Goal: Task Accomplishment & Management: Complete application form

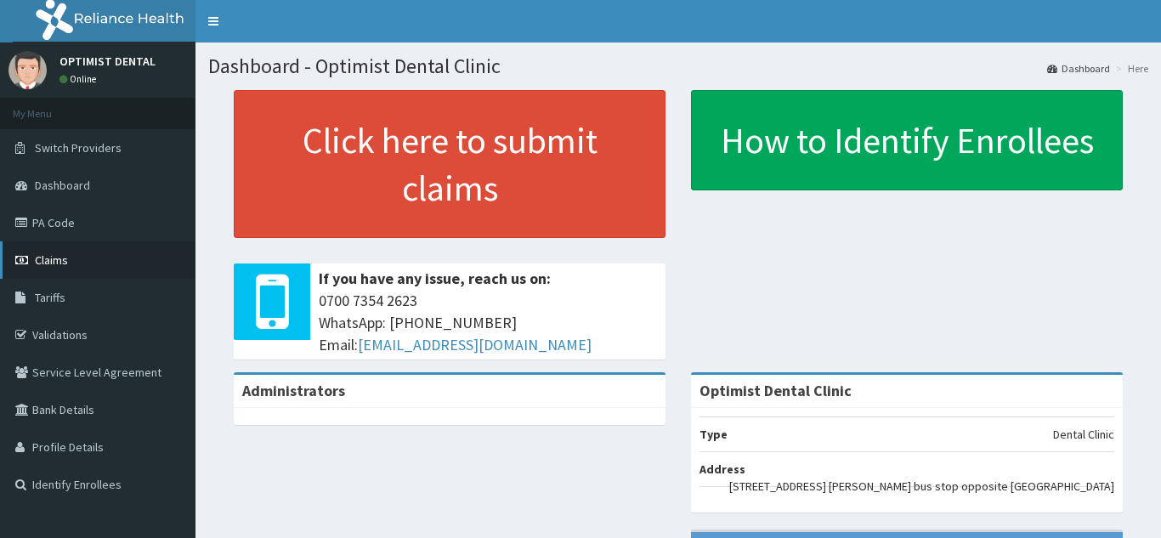
click at [77, 264] on link "Claims" at bounding box center [98, 259] width 196 height 37
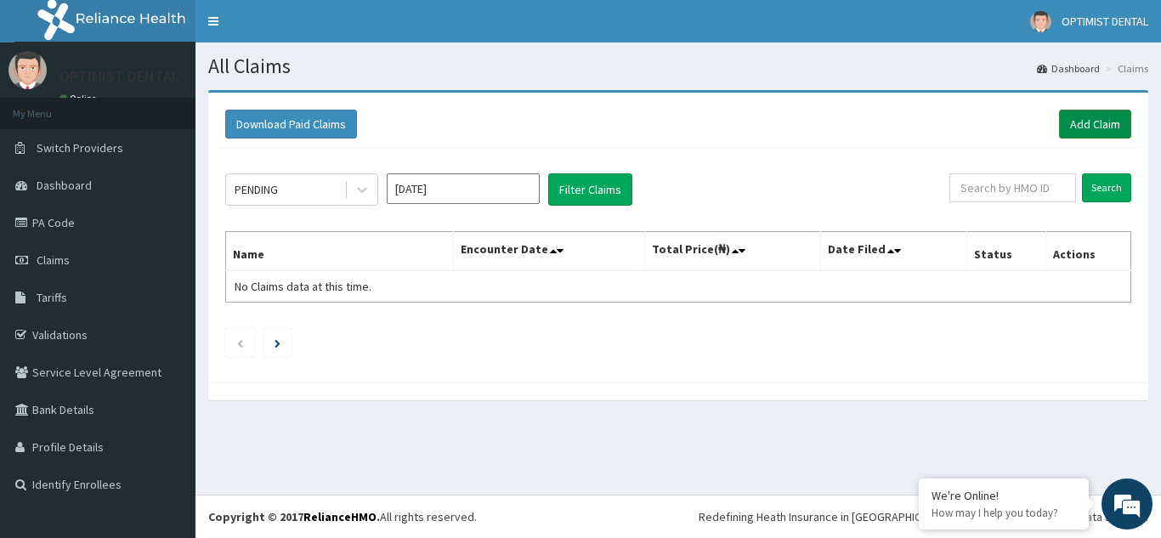
click at [1111, 116] on link "Add Claim" at bounding box center [1095, 124] width 72 height 29
click at [112, 211] on link "PA Code" at bounding box center [98, 222] width 196 height 37
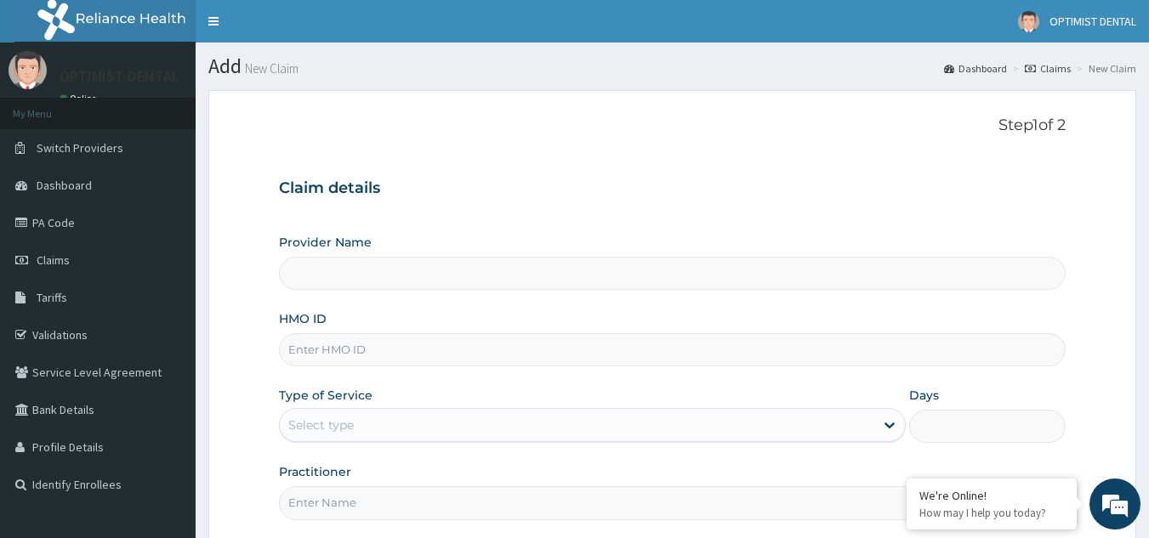
type input "Optimist Dental Clinic"
click at [343, 345] on input "HMO ID" at bounding box center [672, 349] width 787 height 33
paste input "FIB/10071/A"
type input "FIB/10071/A"
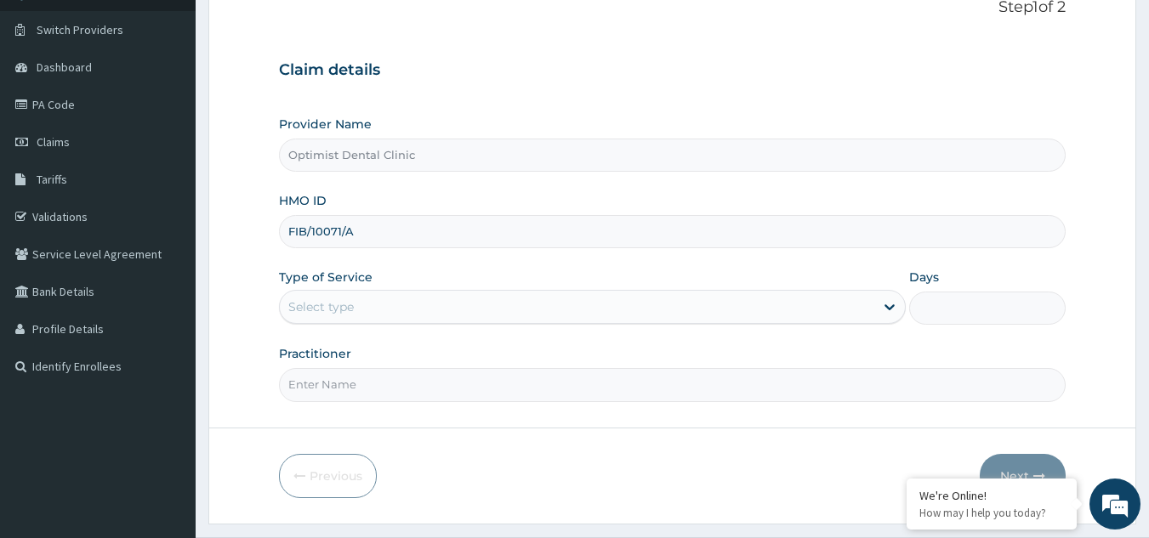
scroll to position [161, 0]
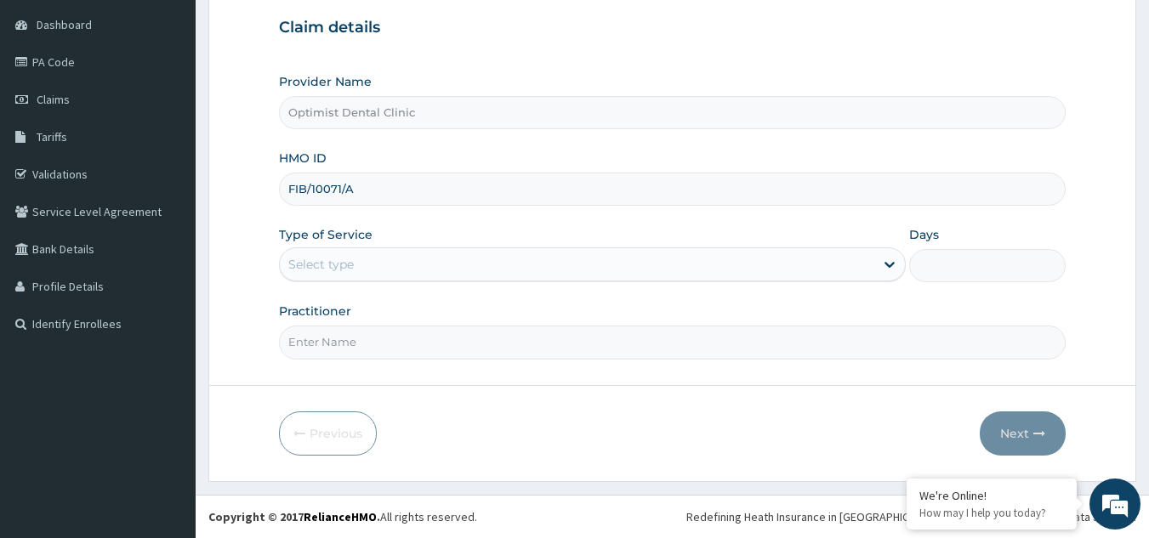
click at [571, 269] on div "Select type" at bounding box center [577, 264] width 594 height 27
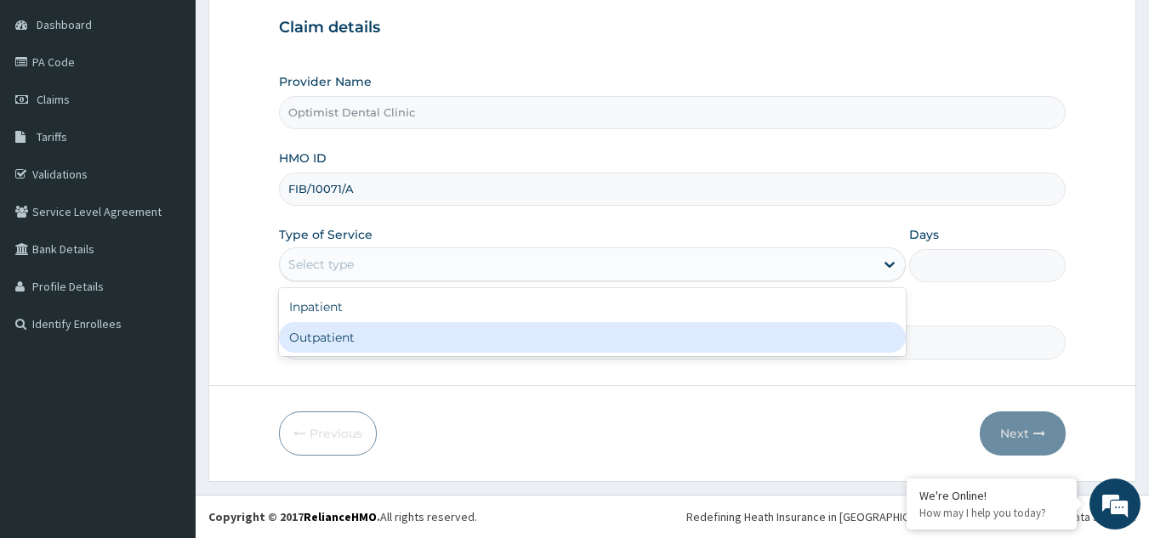
click at [405, 344] on div "Outpatient" at bounding box center [592, 337] width 627 height 31
type input "1"
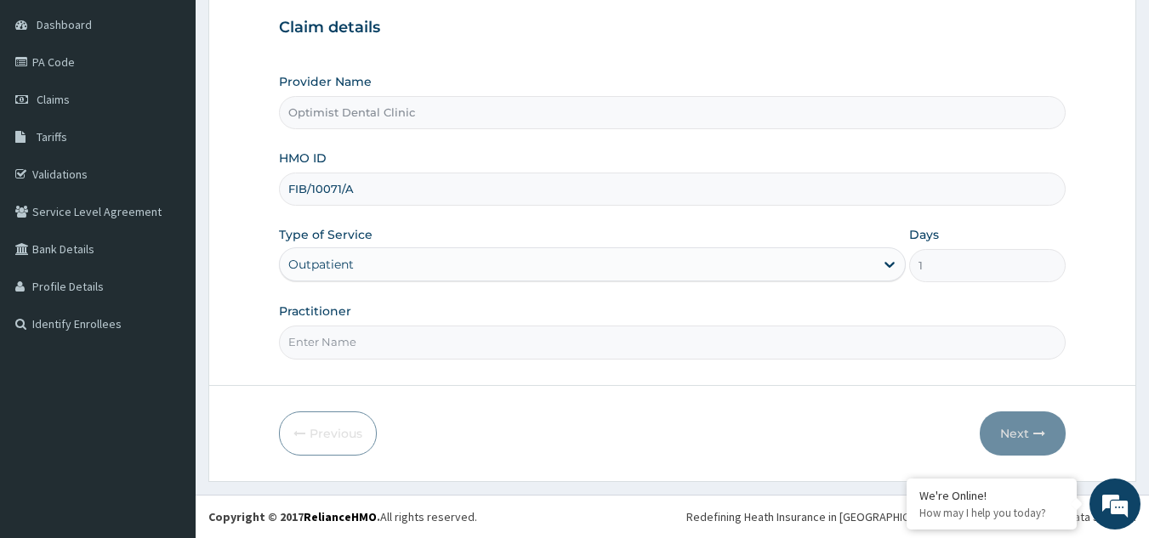
click at [404, 344] on input "Practitioner" at bounding box center [672, 342] width 787 height 33
type input "DR OBI FRANKLIN"
click at [997, 438] on button "Next" at bounding box center [1022, 434] width 86 height 44
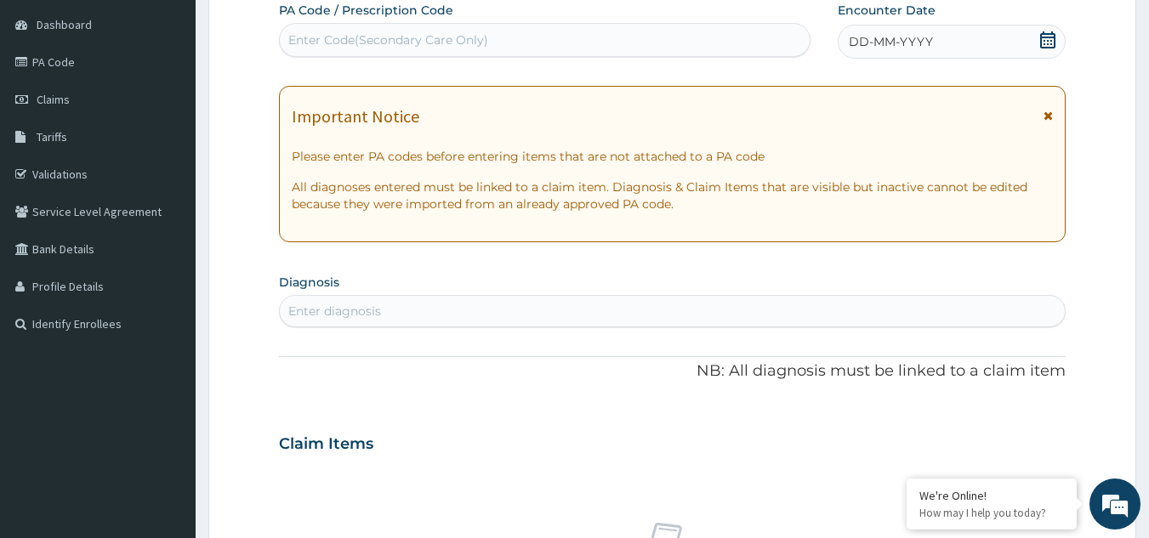
click at [449, 40] on div "Enter Code(Secondary Care Only)" at bounding box center [388, 39] width 200 height 17
paste input "PA/EAC85E"
type input "PA/EAC85E"
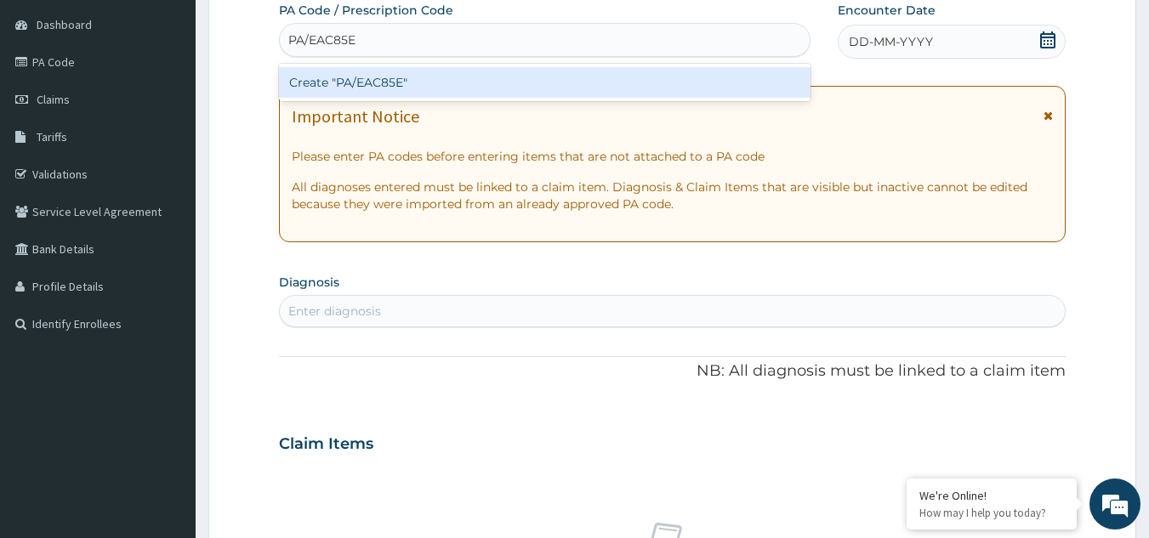
click at [381, 76] on div "Create "PA/EAC85E"" at bounding box center [545, 82] width 532 height 31
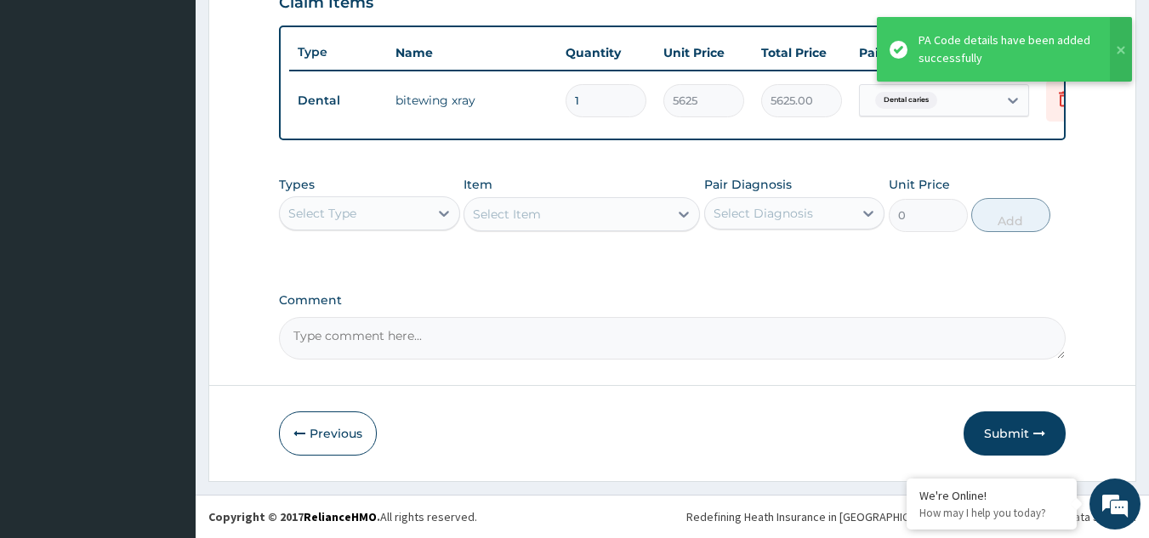
scroll to position [620, 0]
click at [381, 85] on td "Dental" at bounding box center [338, 100] width 98 height 31
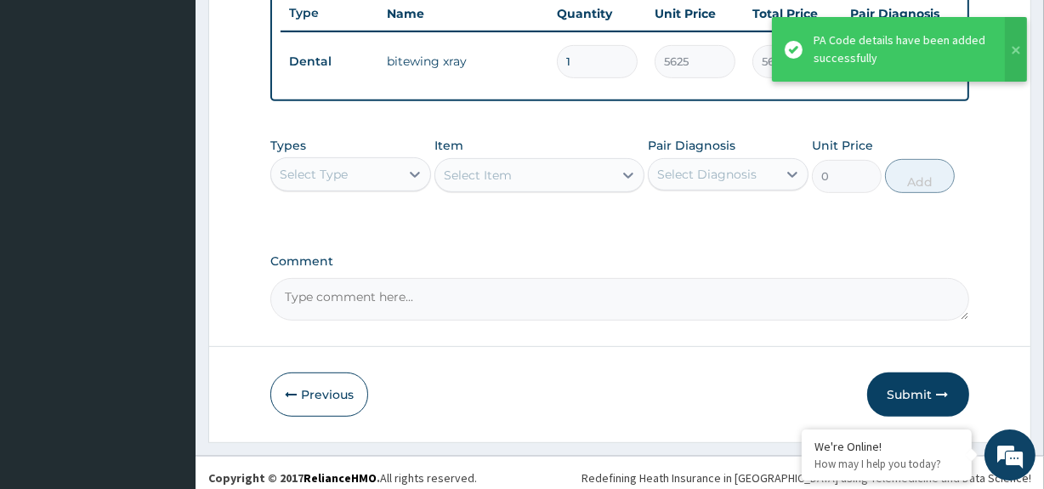
scroll to position [666, 0]
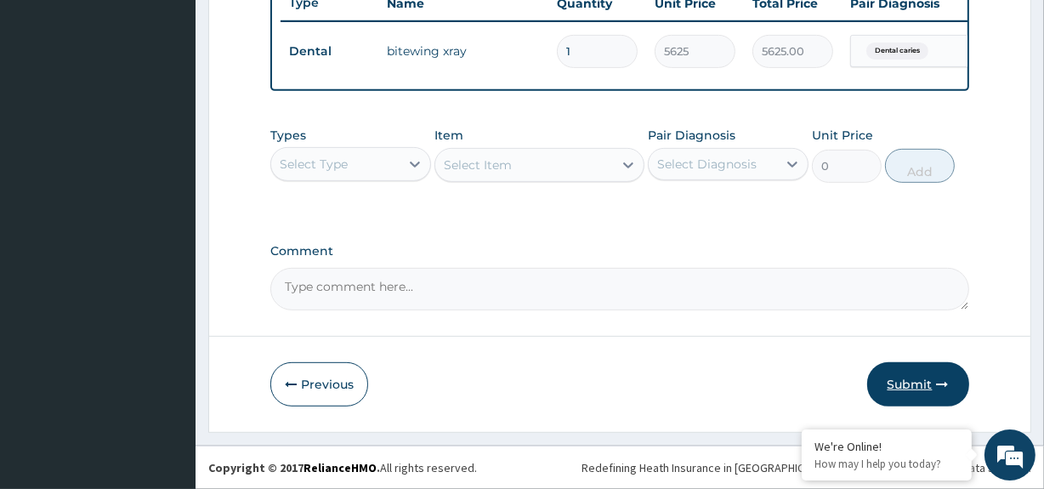
click at [908, 378] on button "Submit" at bounding box center [918, 384] width 102 height 44
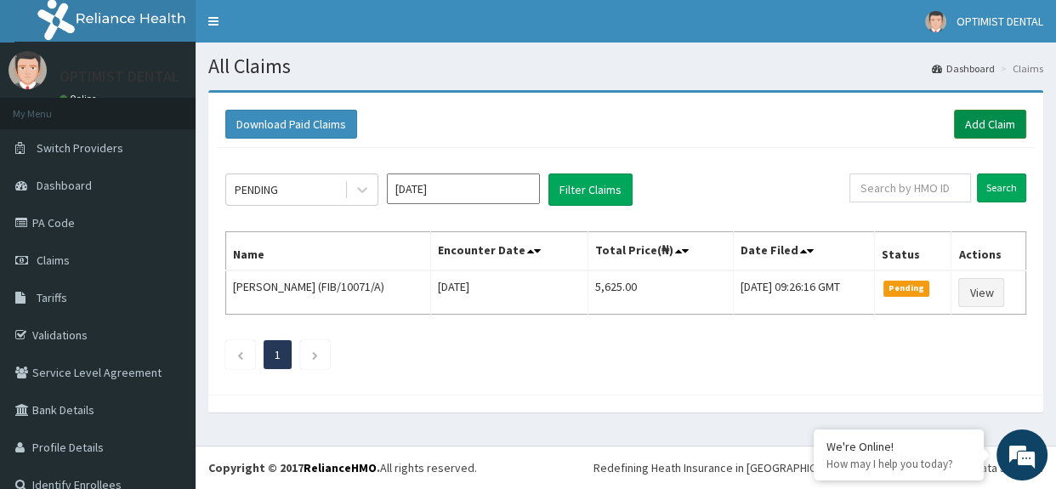
click at [954, 122] on link "Add Claim" at bounding box center [990, 124] width 72 height 29
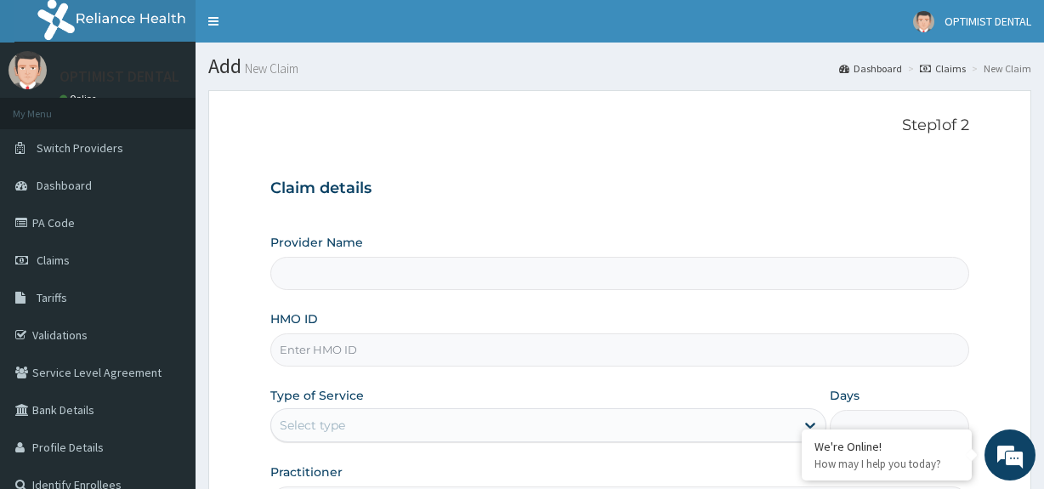
type input "Optimist Dental Clinic"
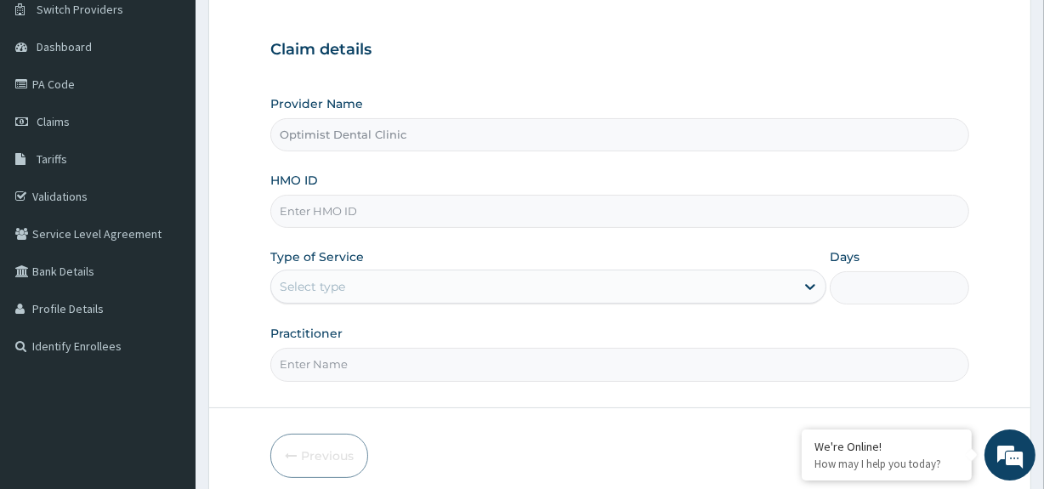
scroll to position [196, 0]
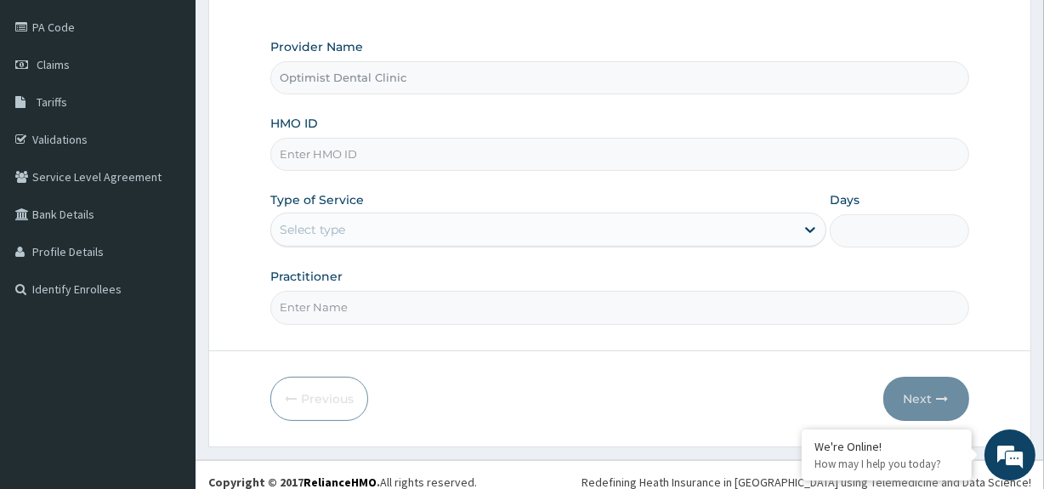
click at [329, 162] on input "HMO ID" at bounding box center [619, 154] width 698 height 33
paste input "FIB/10071/A"
type input "FIB/10071/A"
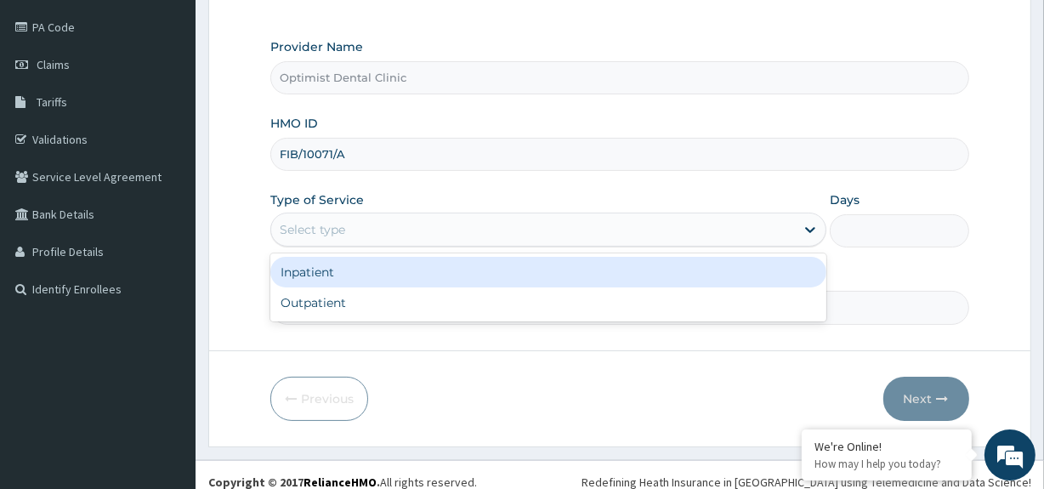
click at [334, 229] on div "Select type" at bounding box center [312, 229] width 65 height 17
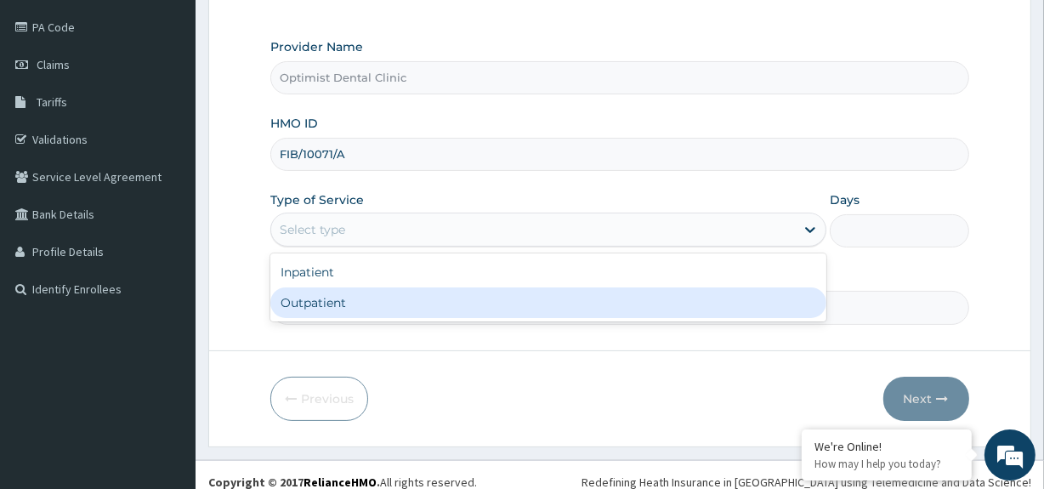
click at [302, 310] on div "Outpatient" at bounding box center [548, 302] width 556 height 31
type input "1"
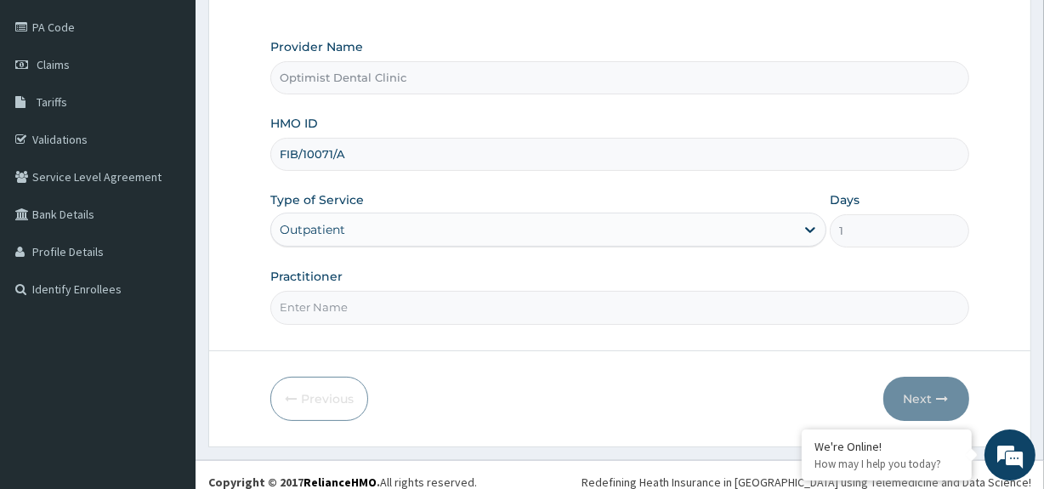
click at [302, 310] on input "Practitioner" at bounding box center [619, 307] width 698 height 33
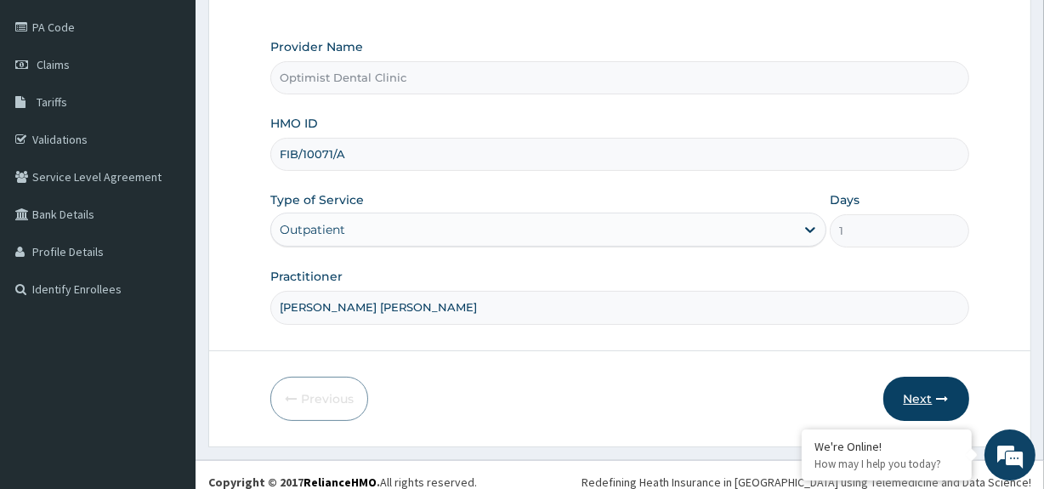
type input "DR OBI FRANKLIN"
click at [916, 400] on button "Next" at bounding box center [926, 399] width 86 height 44
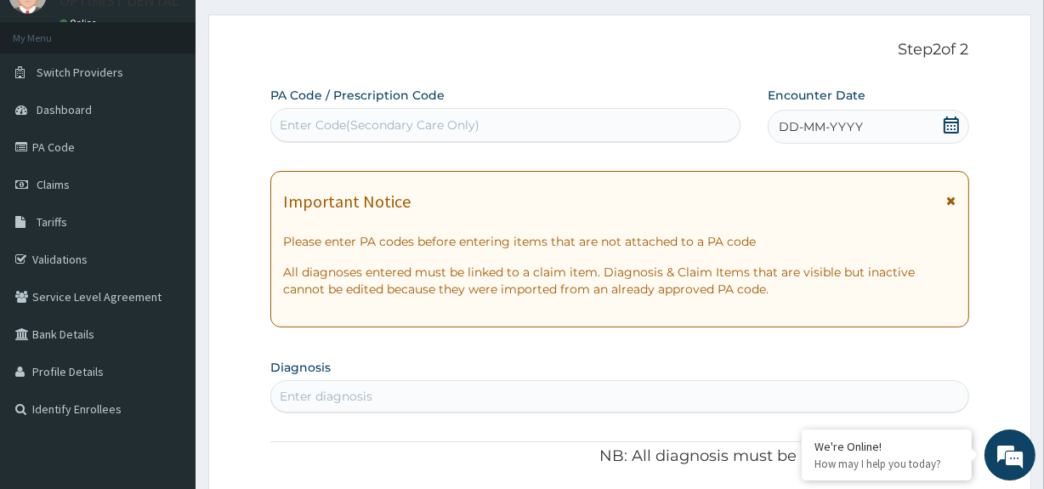
scroll to position [37, 0]
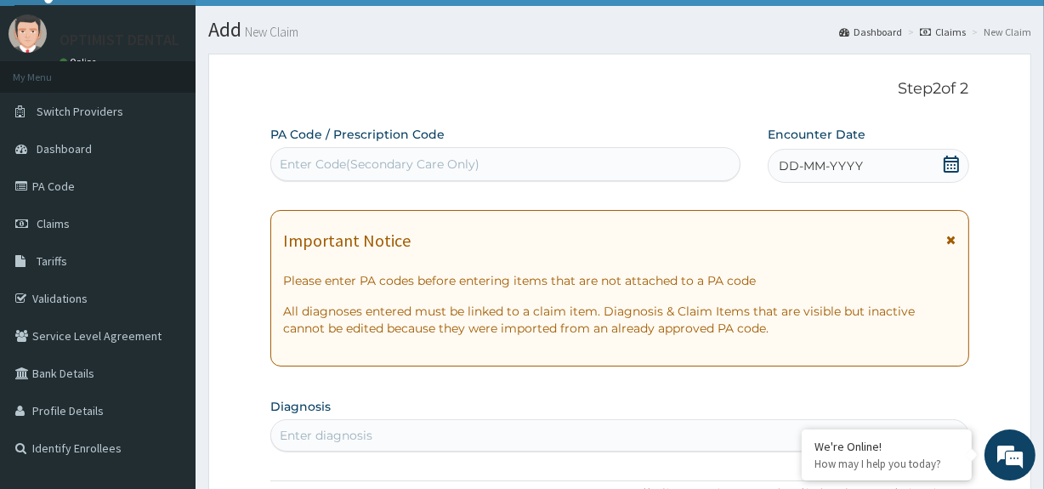
click at [315, 161] on div "Enter Code(Secondary Care Only)" at bounding box center [380, 164] width 200 height 17
paste input "PA/87CC8D"
type input "PA/87CC8D"
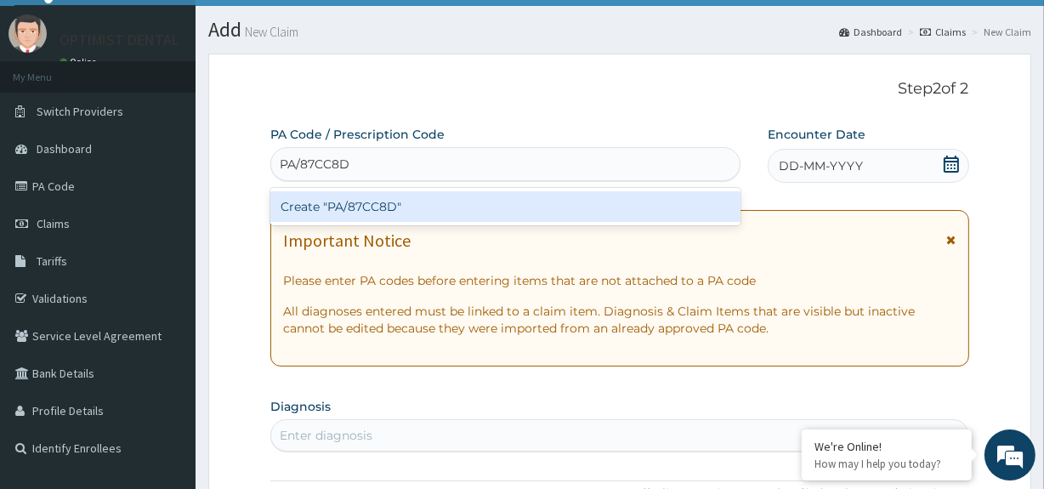
click at [368, 209] on div "Create "PA/87CC8D"" at bounding box center [504, 206] width 469 height 31
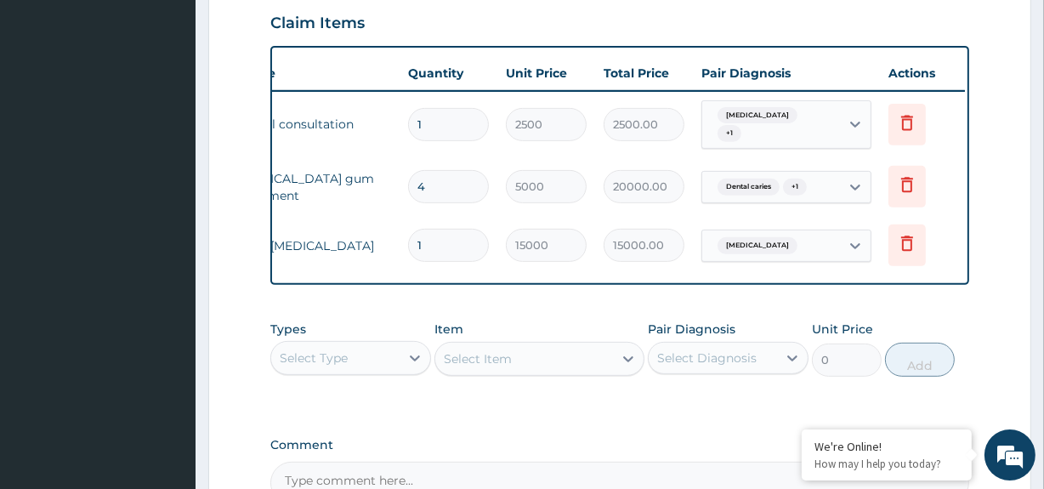
scroll to position [0, 154]
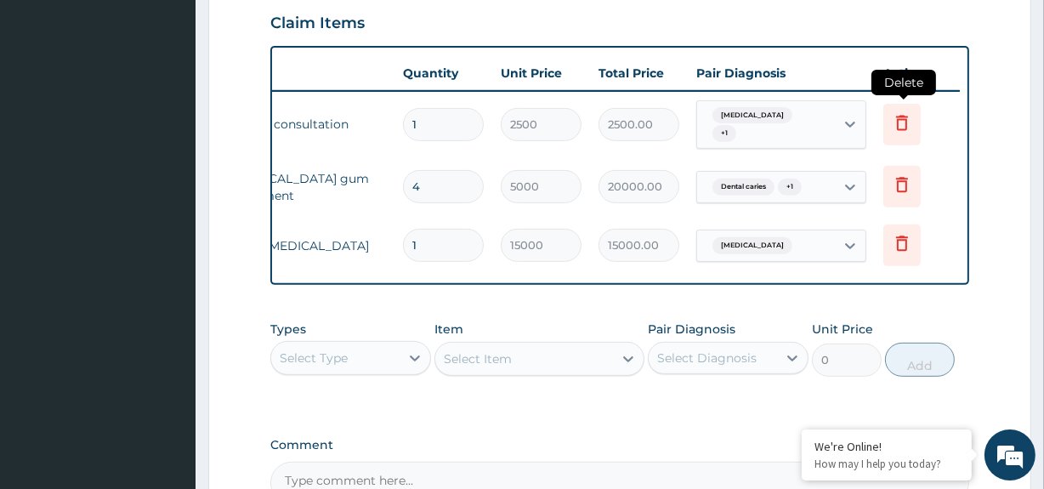
click at [898, 122] on icon at bounding box center [902, 122] width 12 height 15
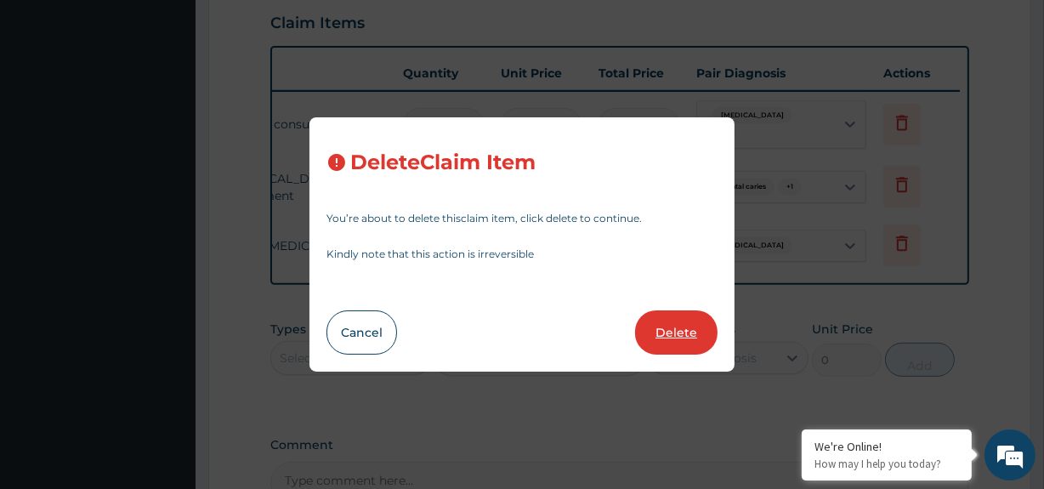
click at [659, 331] on button "Delete" at bounding box center [676, 332] width 82 height 44
type input "4"
type input "5000"
type input "20000.00"
type input "1"
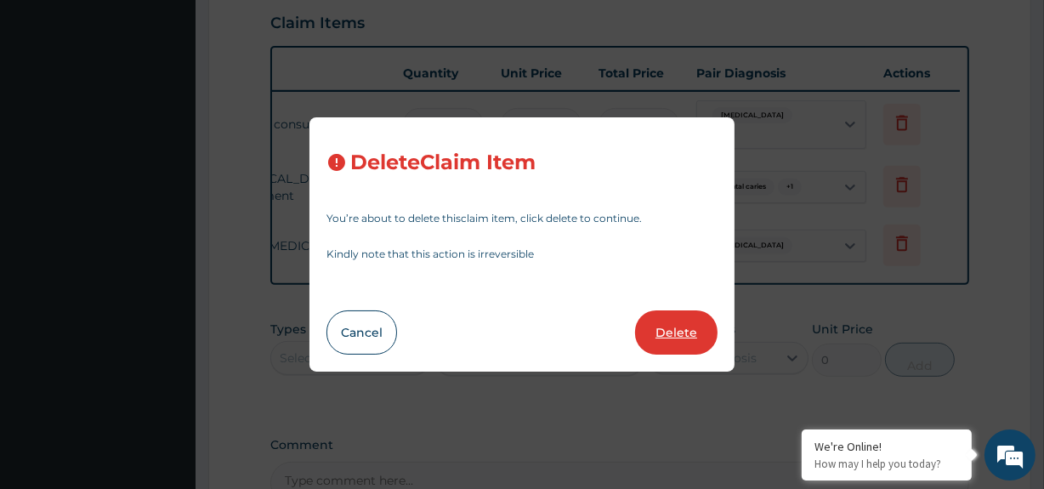
type input "15000"
type input "15000.00"
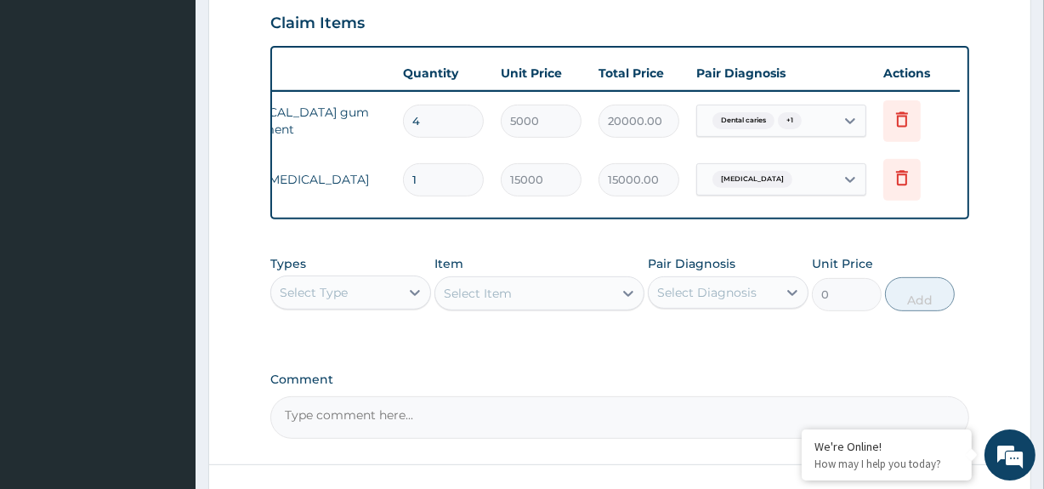
click at [465, 123] on input "4" at bounding box center [443, 121] width 81 height 33
type input "0.00"
type input "1"
type input "5000.00"
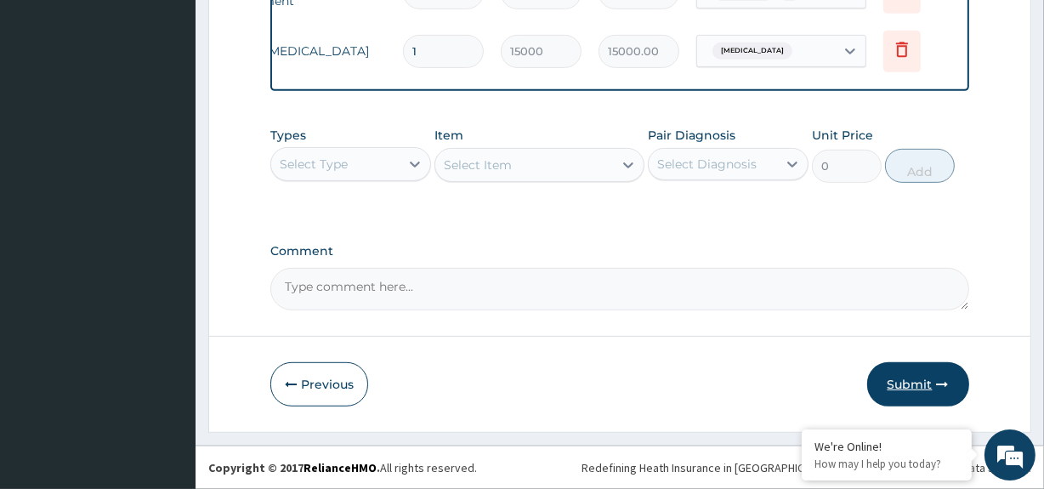
type input "1"
click at [902, 396] on button "Submit" at bounding box center [918, 384] width 102 height 44
